Goal: Communication & Community: Answer question/provide support

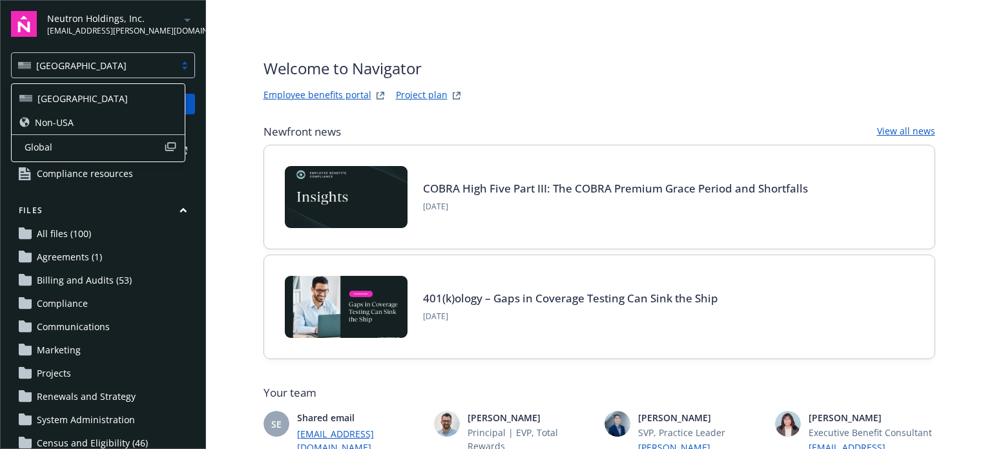
click at [175, 63] on div at bounding box center [184, 65] width 19 height 10
click at [42, 147] on span "Global" at bounding box center [94, 147] width 139 height 14
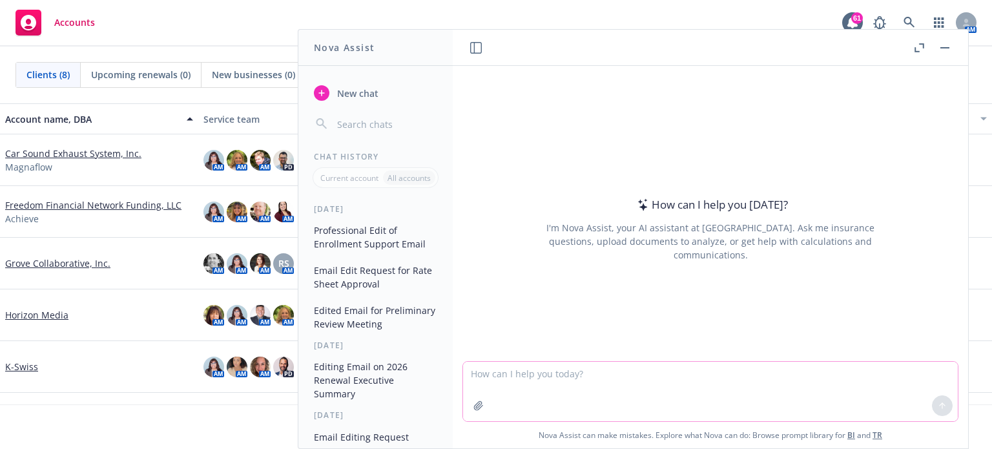
click at [600, 381] on textarea at bounding box center [710, 391] width 495 height 59
click at [939, 409] on icon at bounding box center [942, 405] width 9 height 9
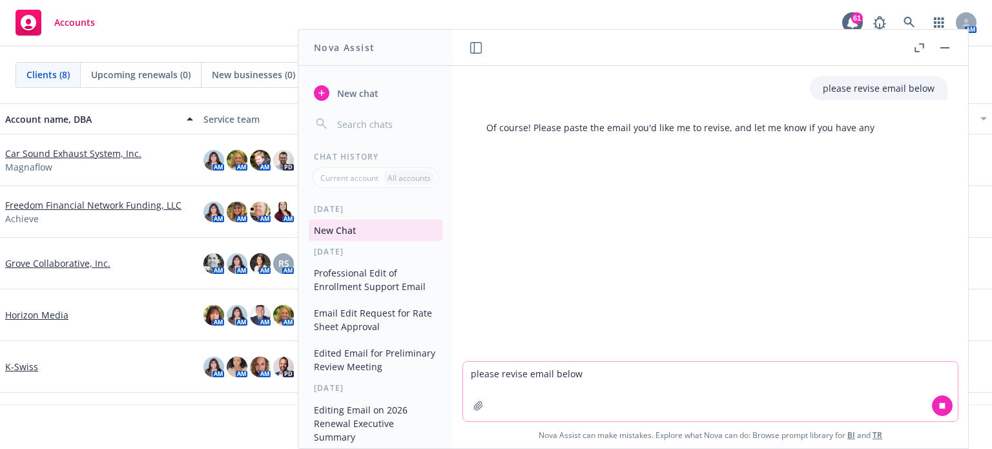
paste textarea "[PERSON_NAME] is requesting a meeting with your team to discuss global brokerag…"
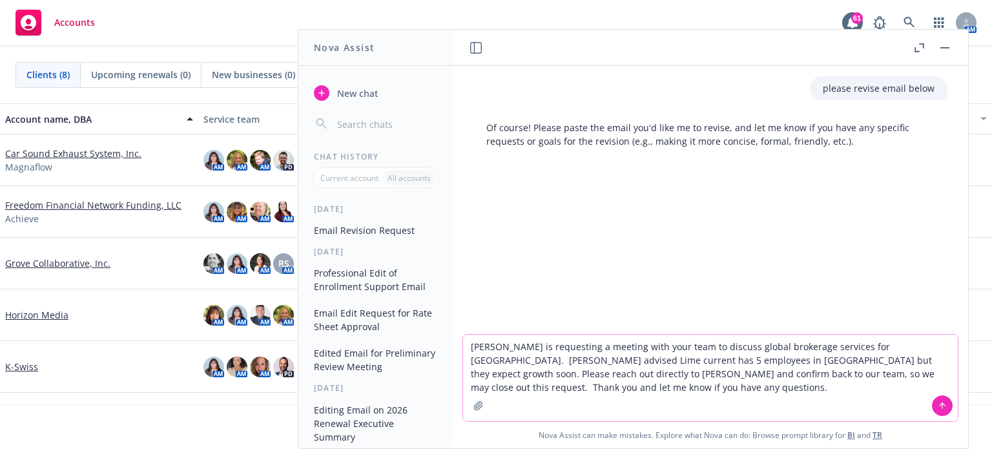
type textarea "[PERSON_NAME] is requesting a meeting with your team to discuss global brokerag…"
click at [939, 400] on button at bounding box center [942, 405] width 21 height 21
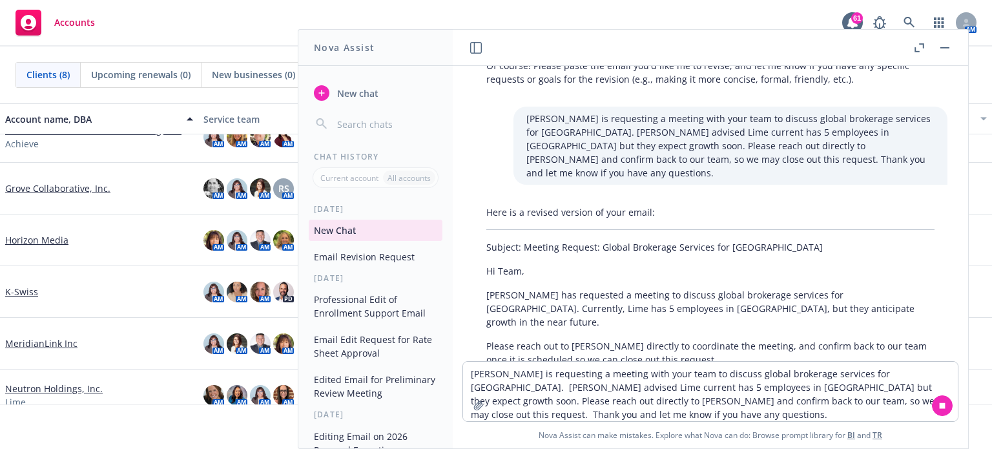
scroll to position [137, 0]
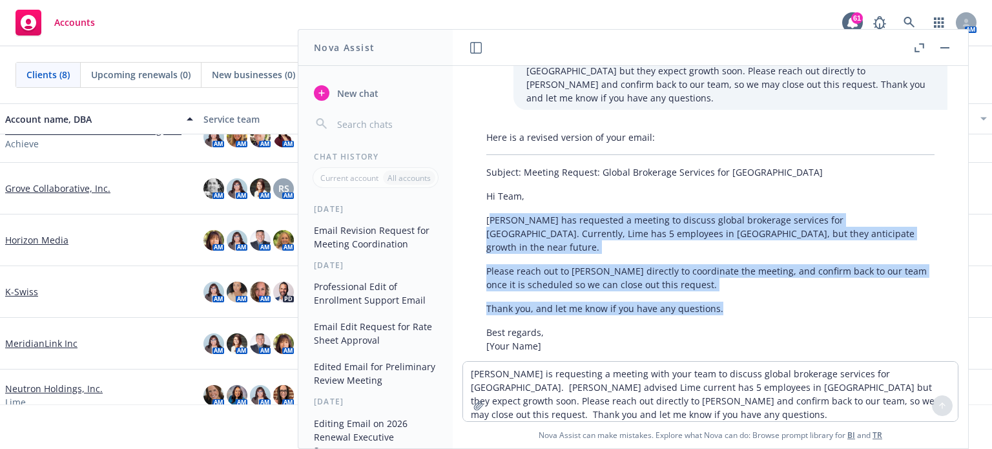
drag, startPoint x: 489, startPoint y: 201, endPoint x: 772, endPoint y: 278, distance: 292.4
click at [772, 278] on div "Here is a revised version of your email: Subject: Meeting Request: Global Broke…" at bounding box center [710, 241] width 474 height 232
click at [767, 302] on p "Thank you, and let me know if you have any questions." at bounding box center [710, 309] width 448 height 14
drag, startPoint x: 486, startPoint y: 201, endPoint x: 681, endPoint y: 253, distance: 201.7
click at [723, 274] on div "Here is a revised version of your email: Subject: Meeting Request: Global Broke…" at bounding box center [710, 241] width 474 height 232
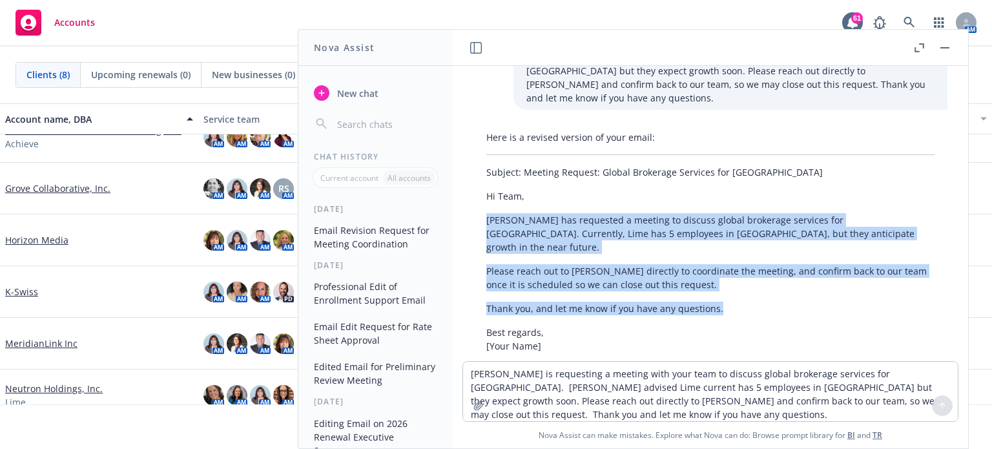
copy div "Sirisha Teegala has requested a meeting to discuss global brokerage services fo…"
